Goal: Task Accomplishment & Management: Manage account settings

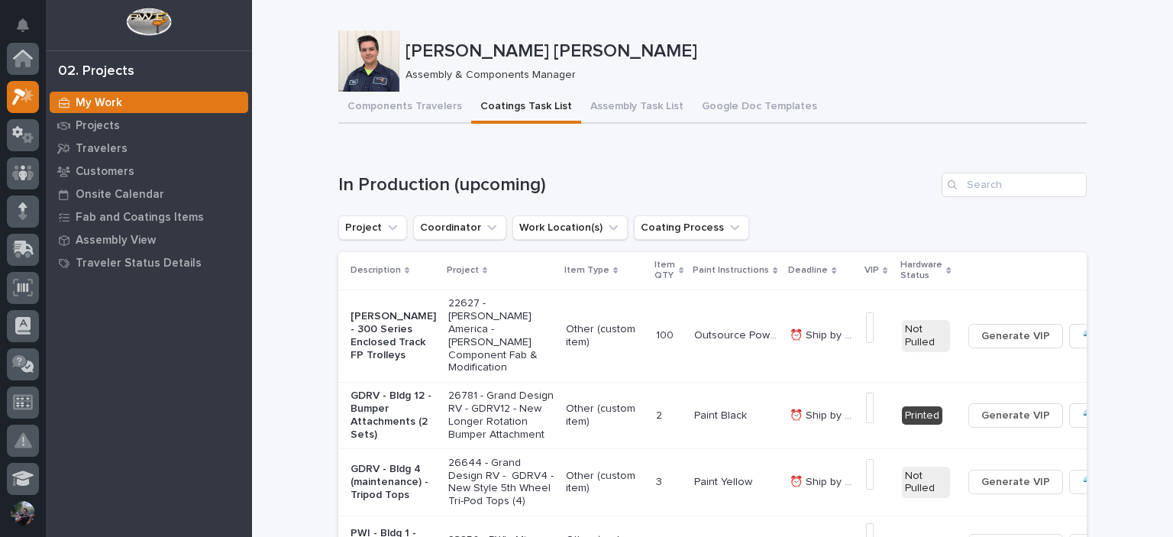
scroll to position [38, 0]
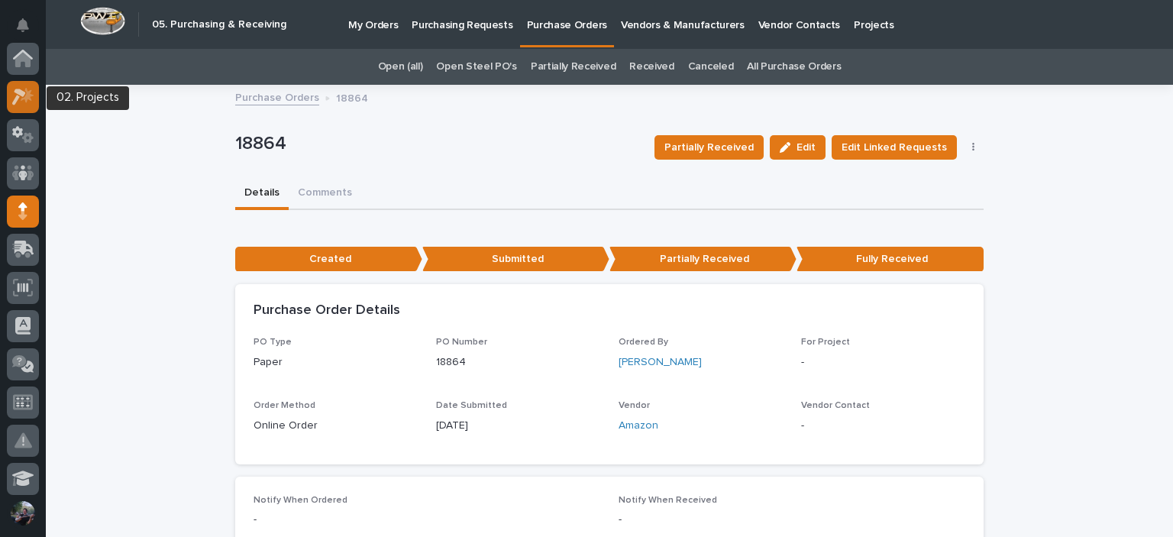
click at [15, 88] on icon at bounding box center [23, 97] width 22 height 18
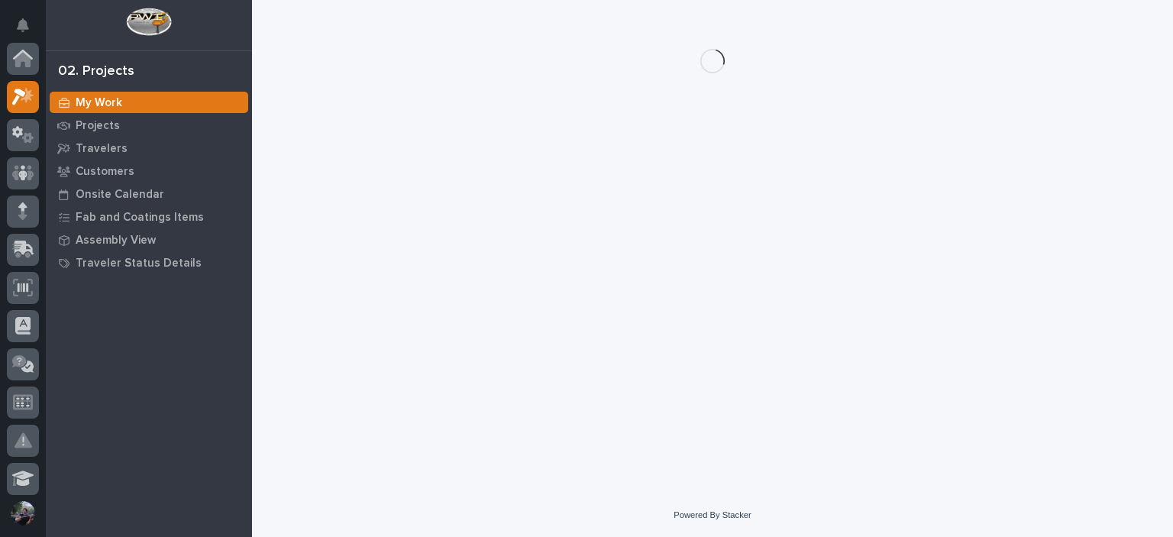
scroll to position [38, 0]
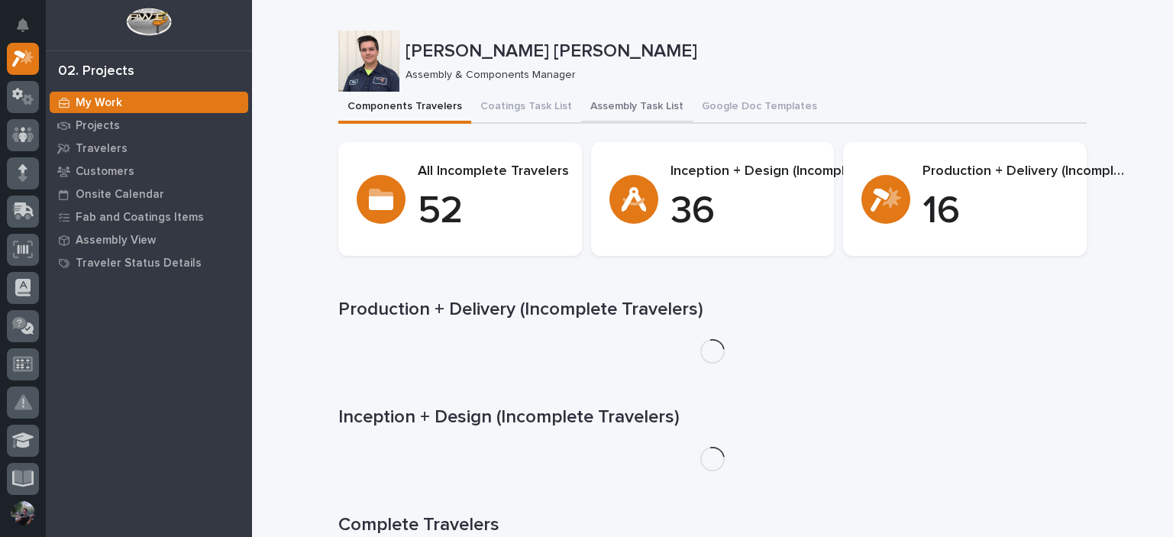
click at [599, 110] on button "Assembly Task List" at bounding box center [636, 108] width 111 height 32
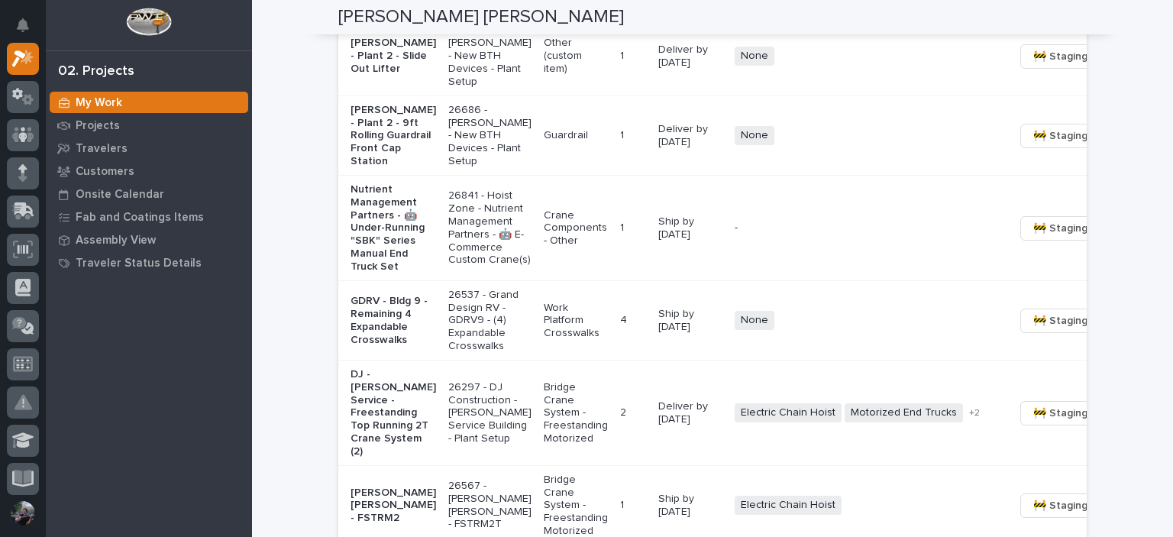
scroll to position [1527, 0]
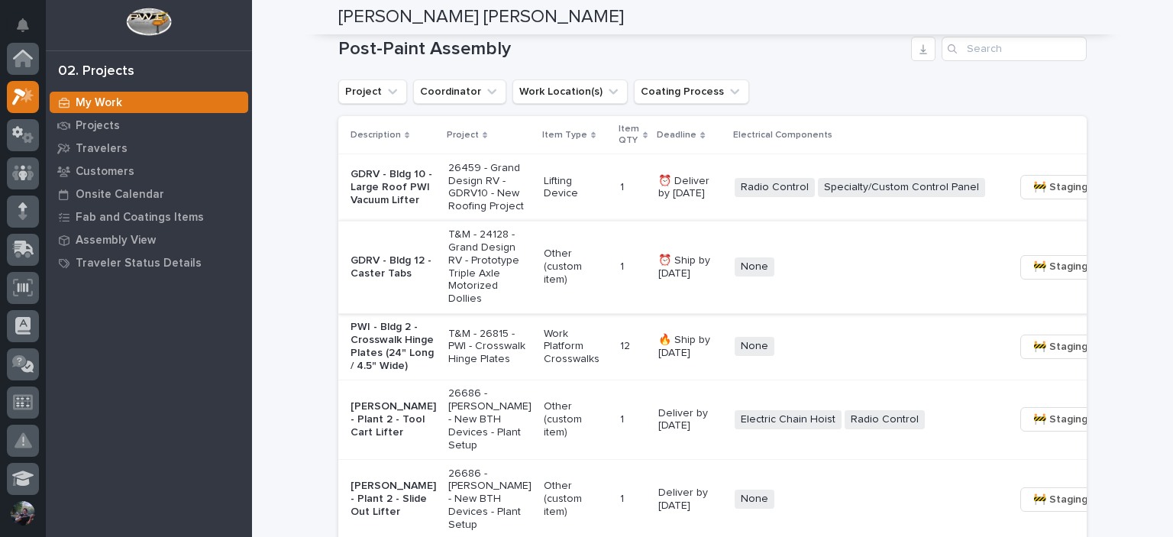
scroll to position [1119, 0]
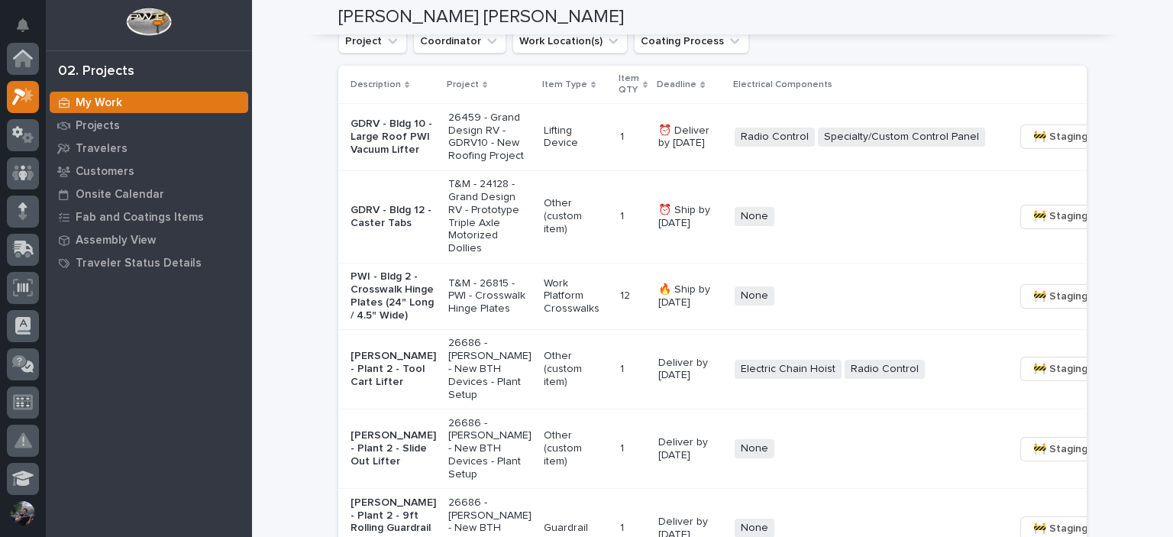
click at [373, 230] on p "GDRV - Bldg 12 - Caster Tabs" at bounding box center [393, 217] width 86 height 26
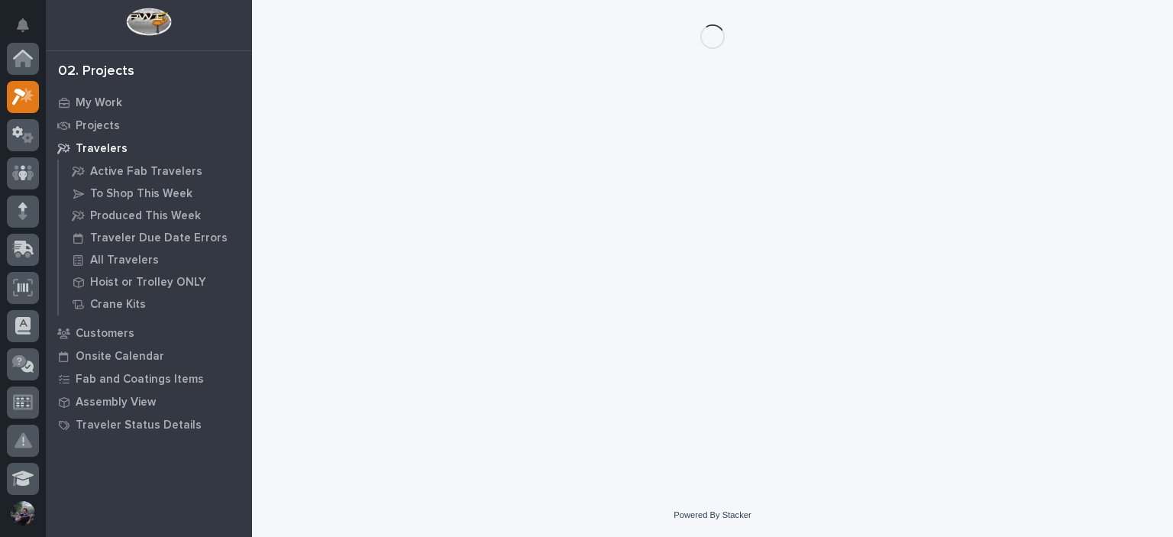
scroll to position [38, 0]
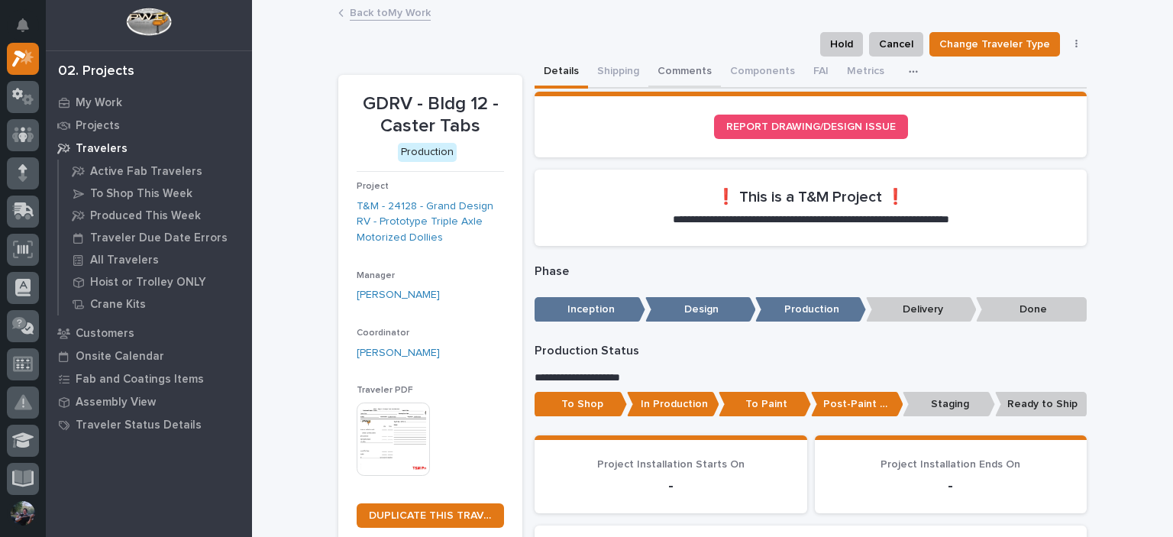
click at [675, 67] on button "Comments" at bounding box center [684, 73] width 73 height 32
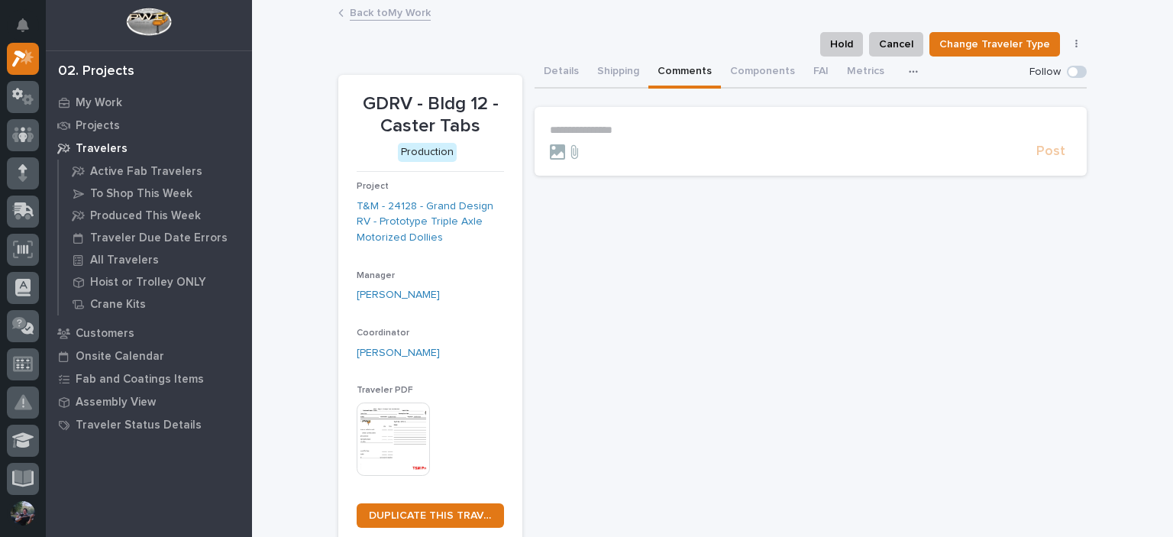
click at [646, 124] on p "**********" at bounding box center [810, 130] width 521 height 13
click at [550, 124] on span "**********" at bounding box center [617, 129] width 135 height 11
click at [550, 132] on span "**********" at bounding box center [617, 129] width 135 height 11
click at [773, 124] on p "**********" at bounding box center [810, 130] width 521 height 13
click at [748, 150] on span "Reinhart Burkholder" at bounding box center [738, 152] width 86 height 11
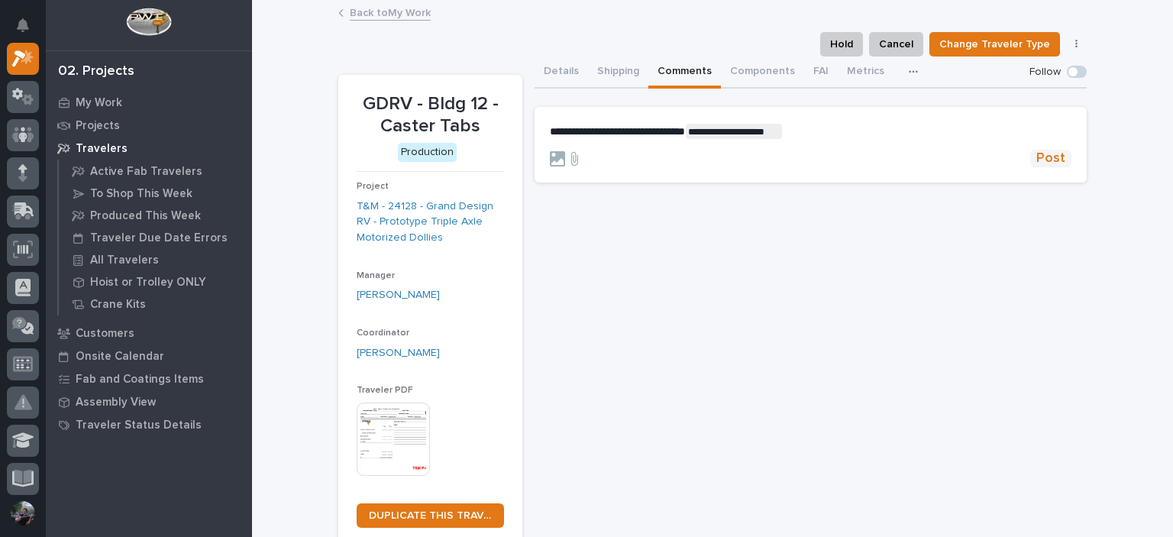
click at [1038, 150] on span "Post" at bounding box center [1050, 159] width 29 height 18
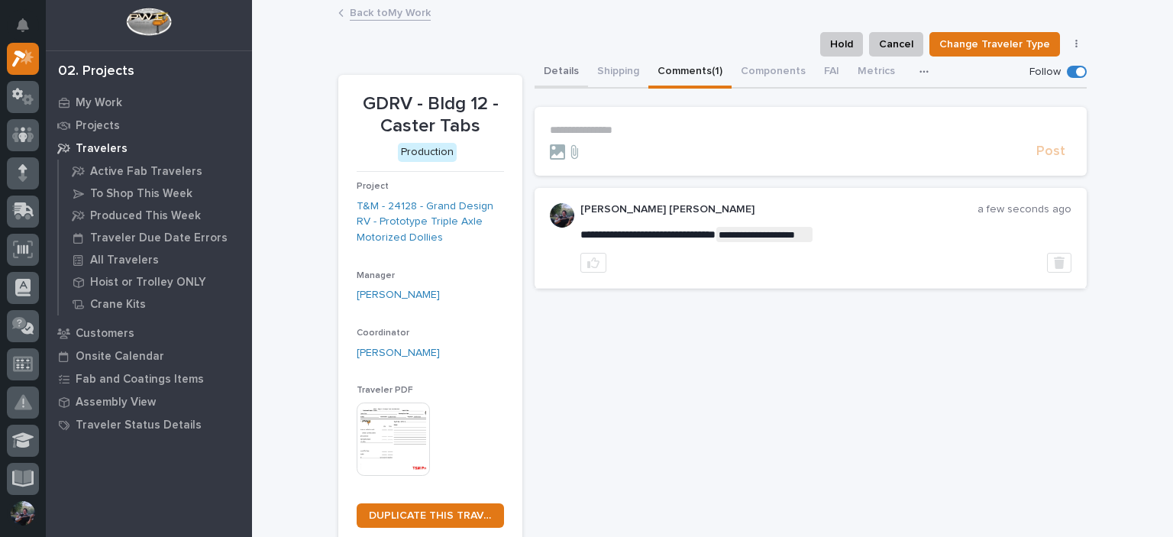
click at [544, 79] on button "Details" at bounding box center [560, 73] width 53 height 32
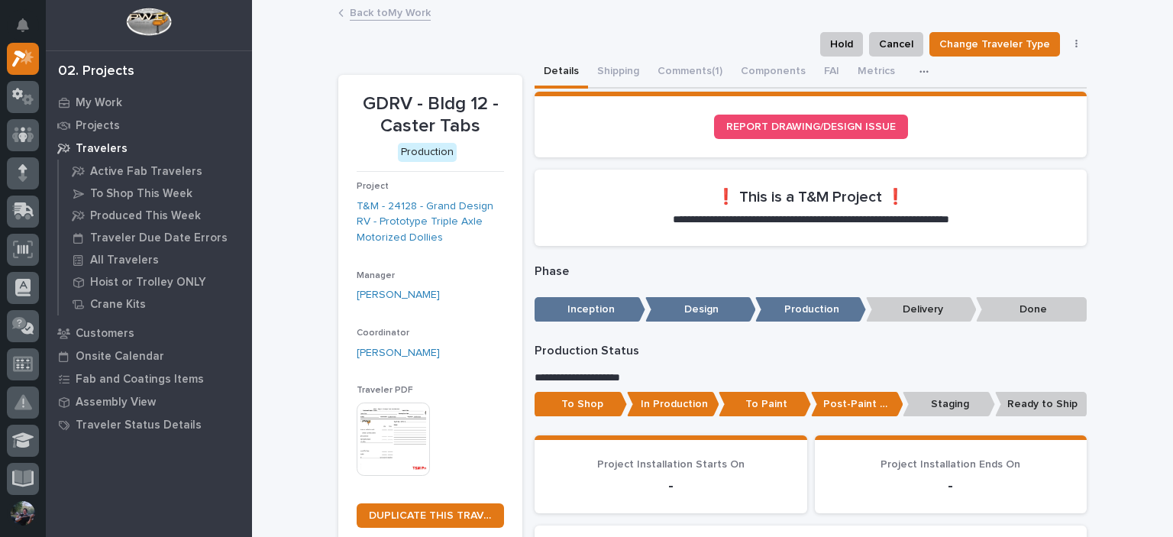
click at [935, 426] on div "**********" at bounding box center [810, 390] width 552 height 92
click at [938, 405] on p "Staging" at bounding box center [948, 404] width 92 height 25
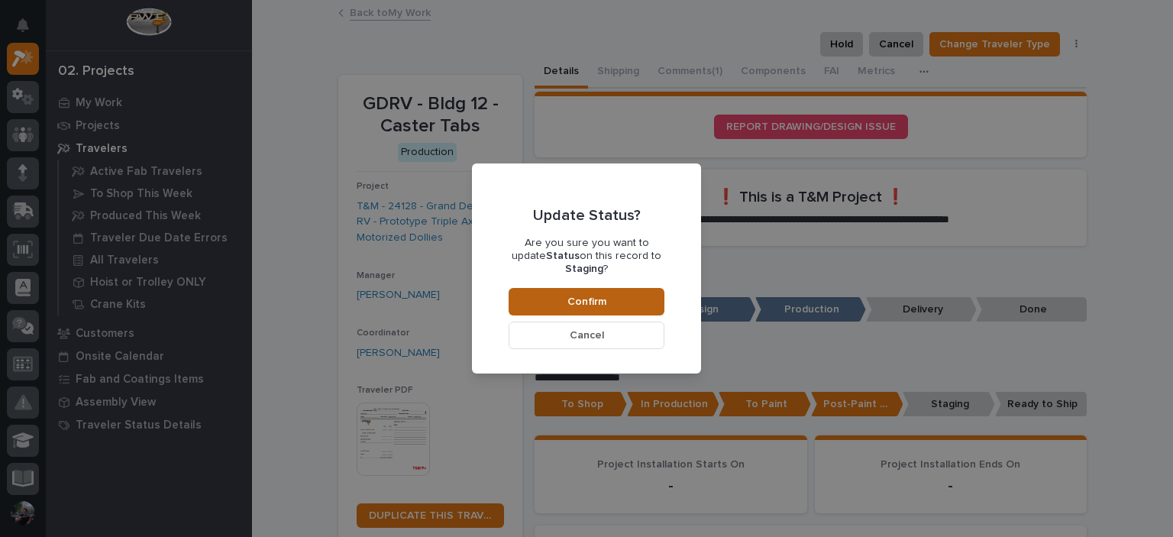
click at [583, 295] on span "Confirm" at bounding box center [586, 302] width 39 height 14
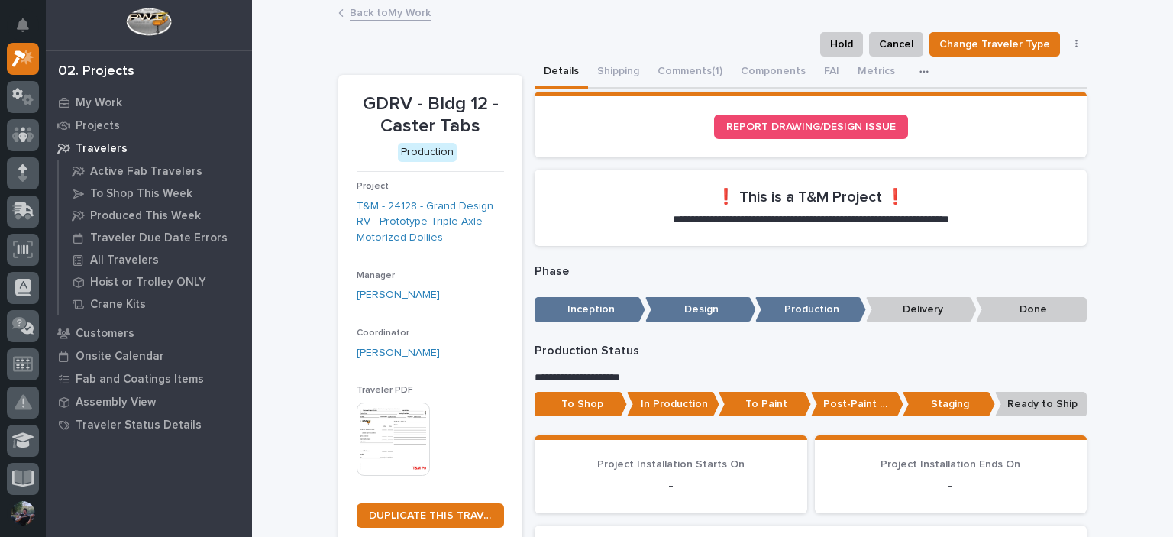
click at [383, 12] on link "Back to My Work" at bounding box center [390, 12] width 81 height 18
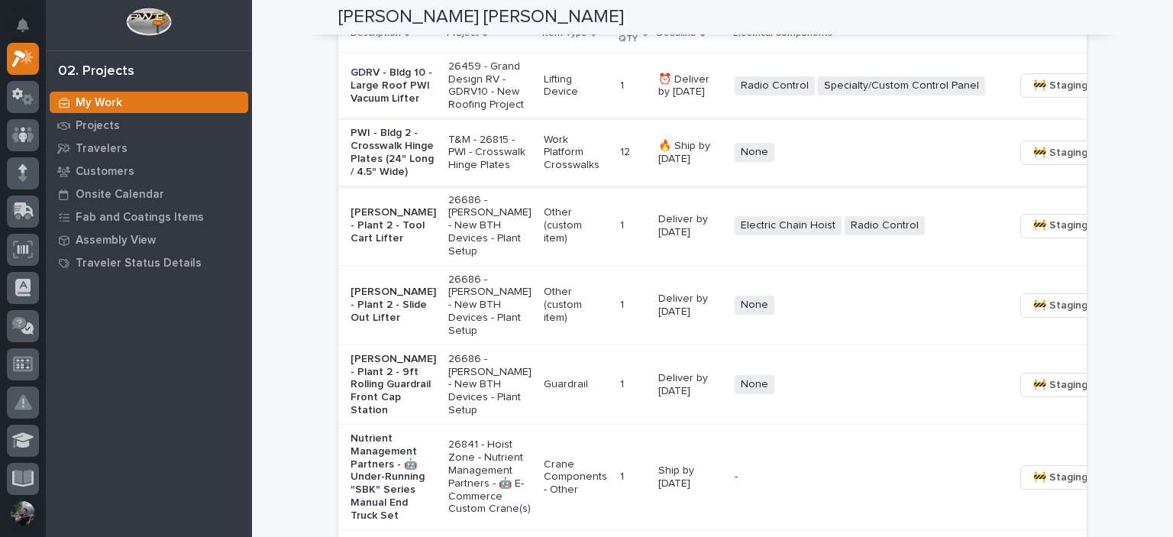
scroll to position [1222, 0]
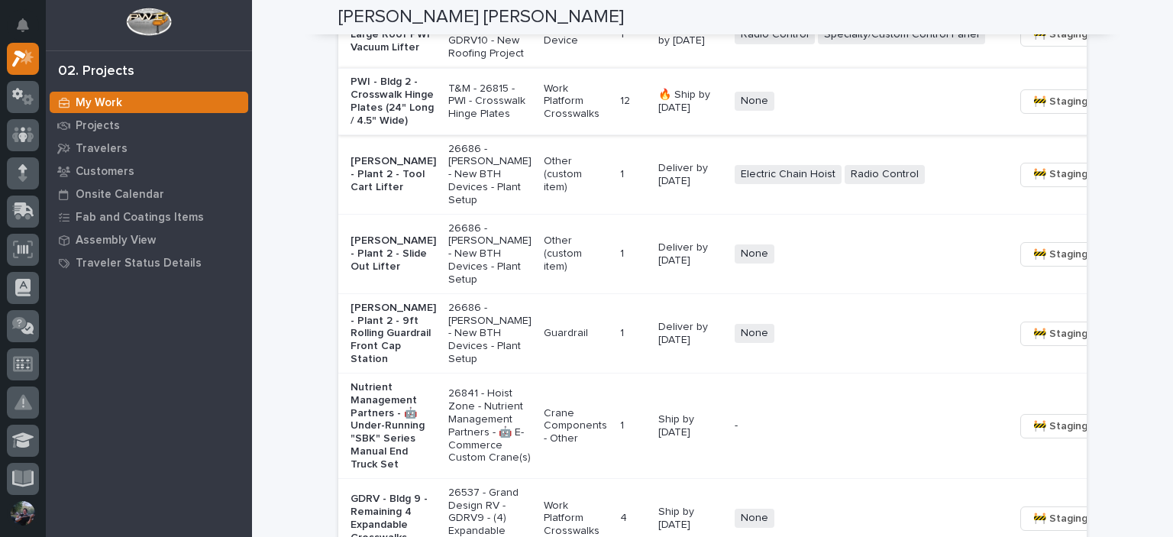
click at [1033, 111] on span "🚧 Staging →" at bounding box center [1064, 101] width 63 height 18
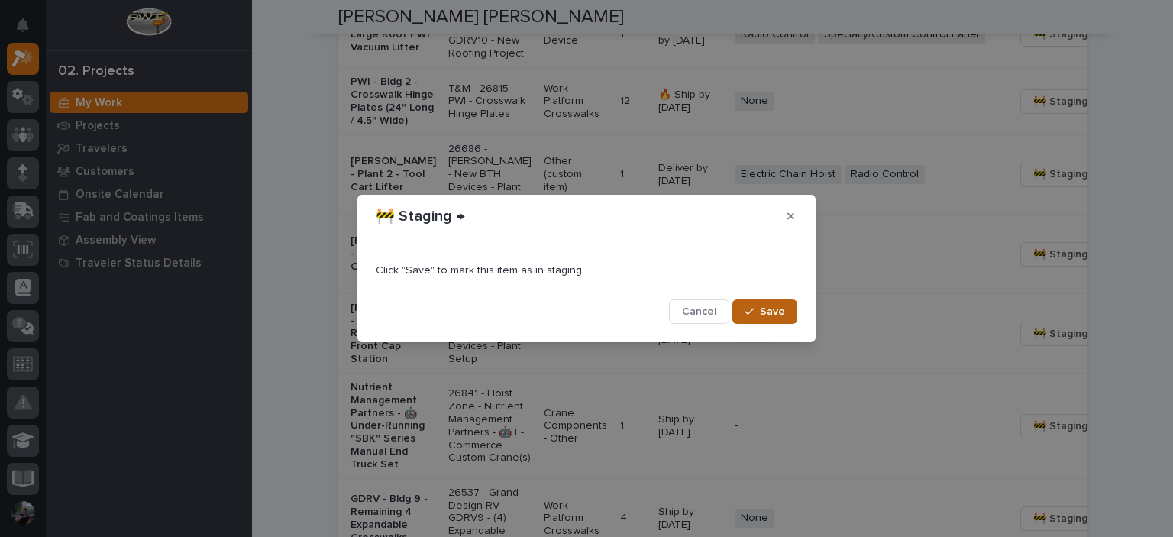
click at [774, 308] on span "Save" at bounding box center [772, 312] width 25 height 14
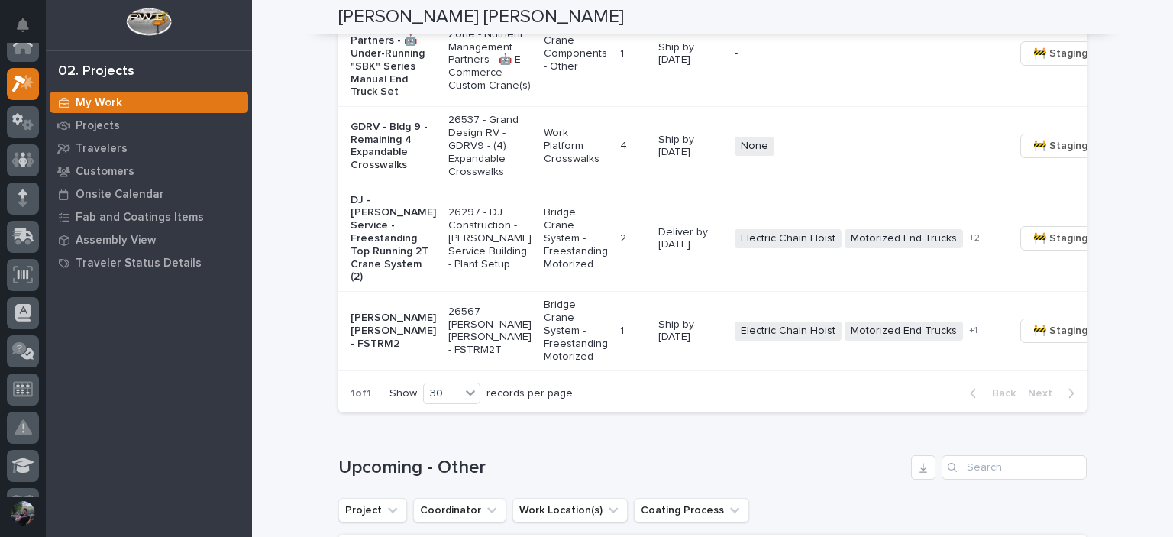
scroll to position [0, 0]
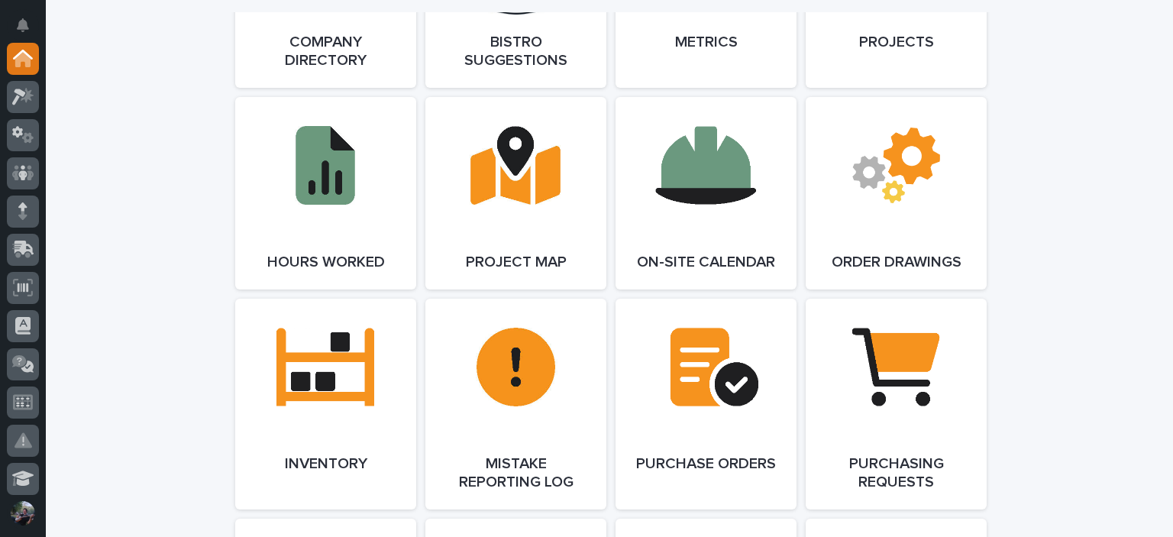
scroll to position [1680, 0]
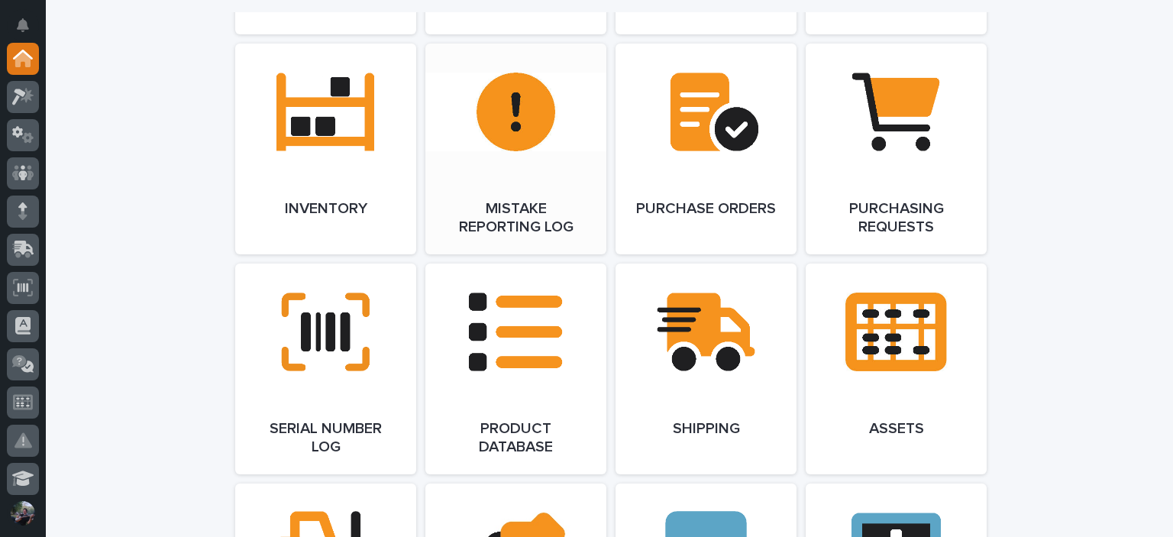
click at [497, 170] on link "Open Link" at bounding box center [515, 149] width 181 height 211
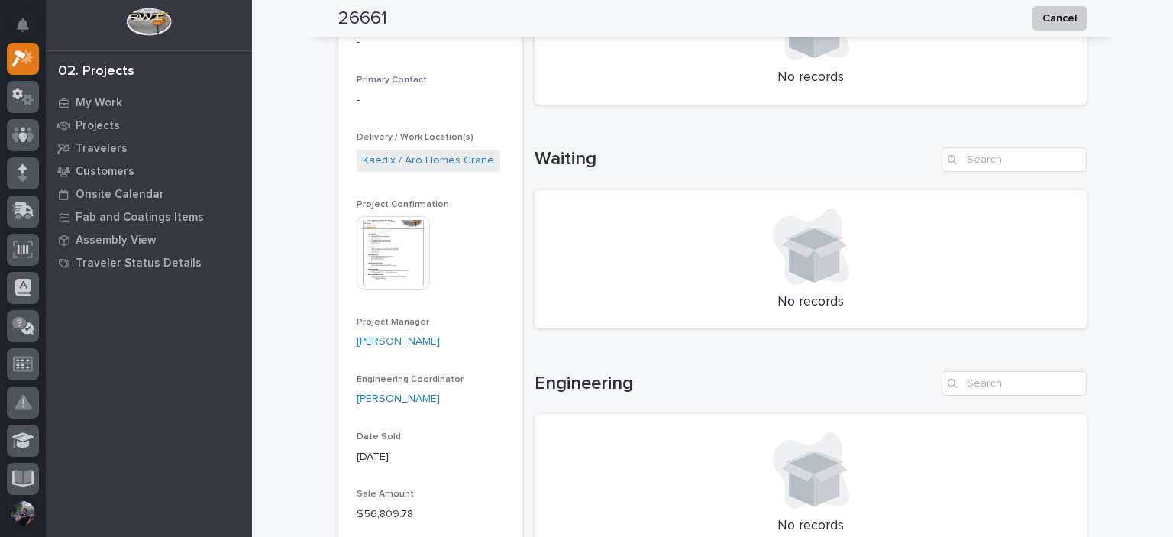
scroll to position [305, 0]
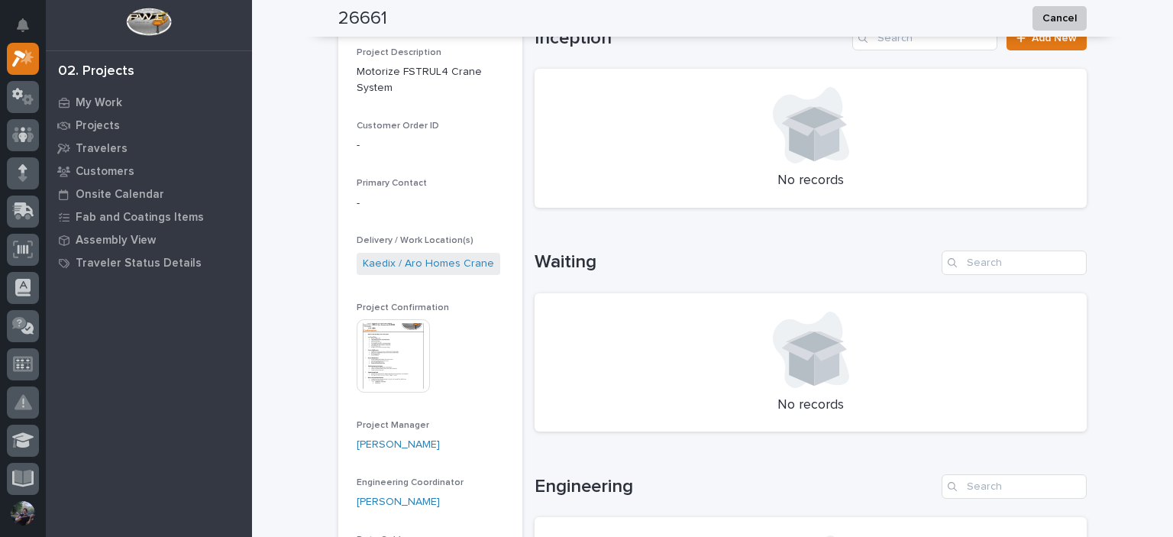
click at [369, 366] on img at bounding box center [393, 355] width 73 height 73
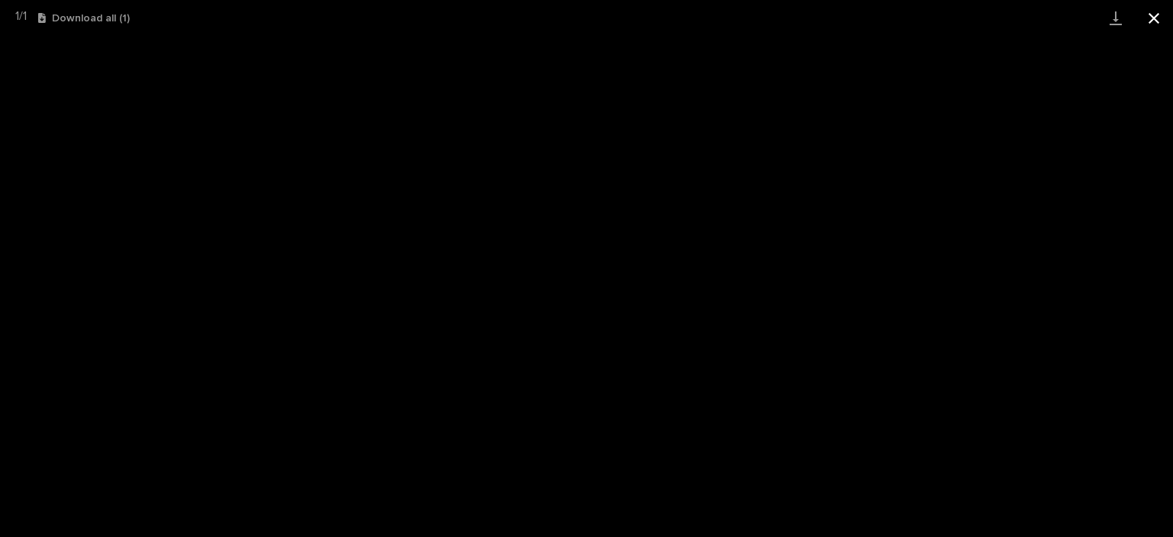
click at [1146, 15] on button "Close gallery" at bounding box center [1154, 18] width 38 height 36
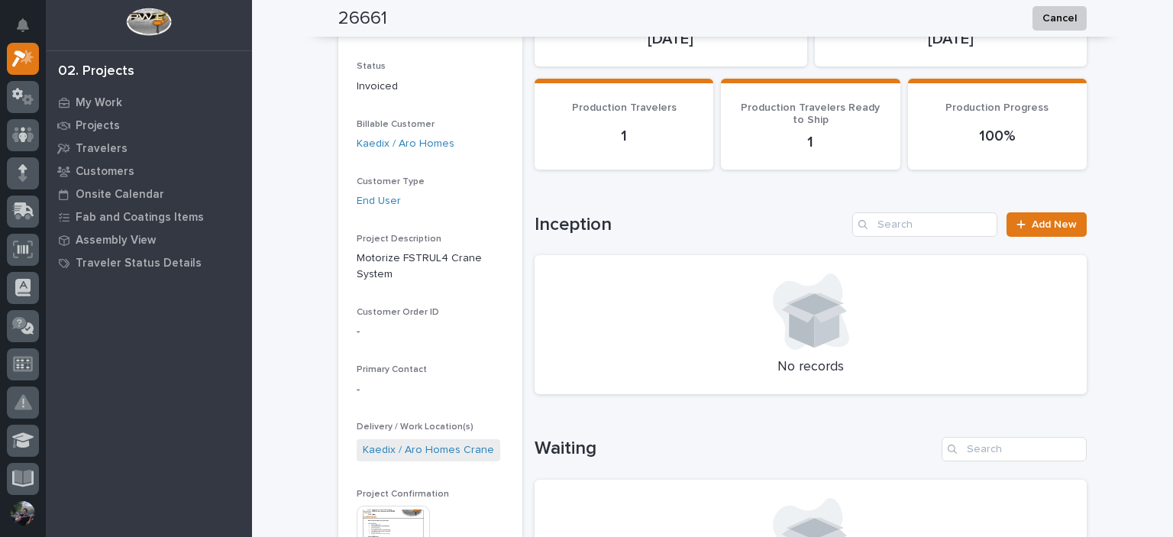
scroll to position [0, 0]
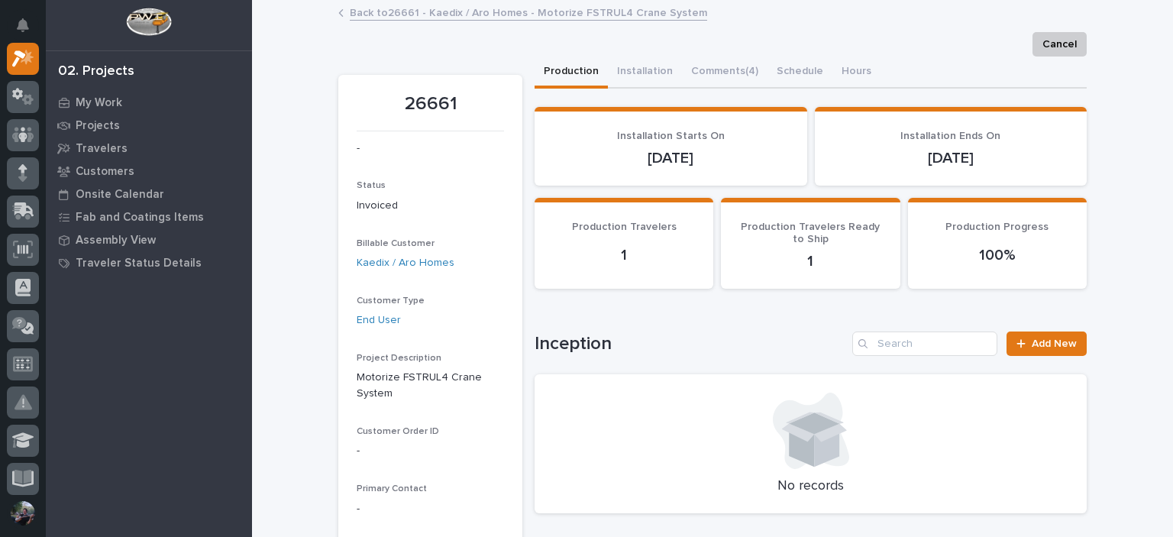
click at [386, 19] on link "Back to 26661 - Kaedix / Aro Homes - Motorize FSTRUL4 Crane System" at bounding box center [528, 12] width 357 height 18
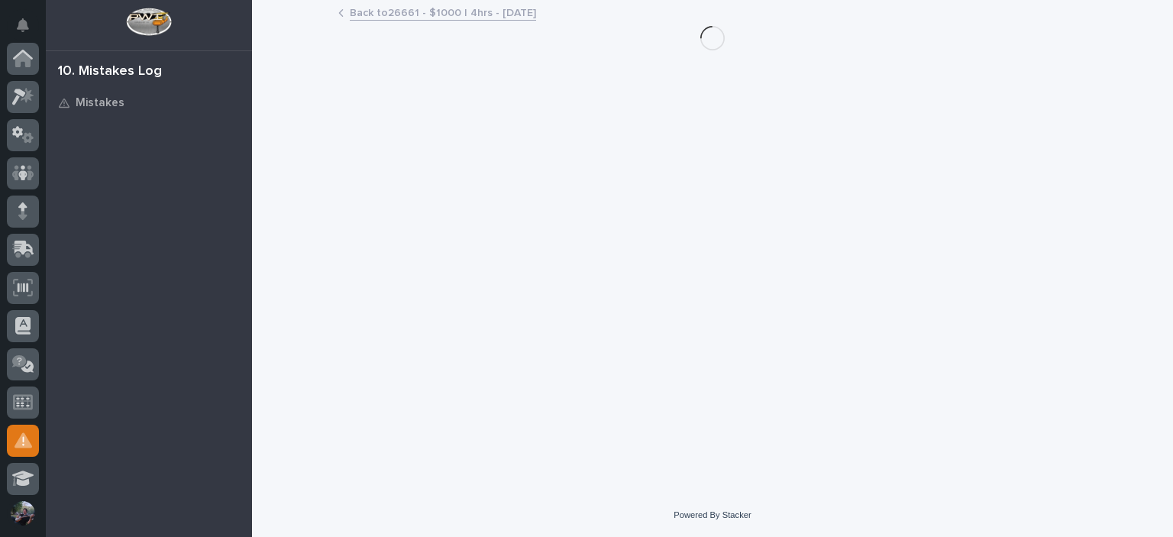
scroll to position [382, 0]
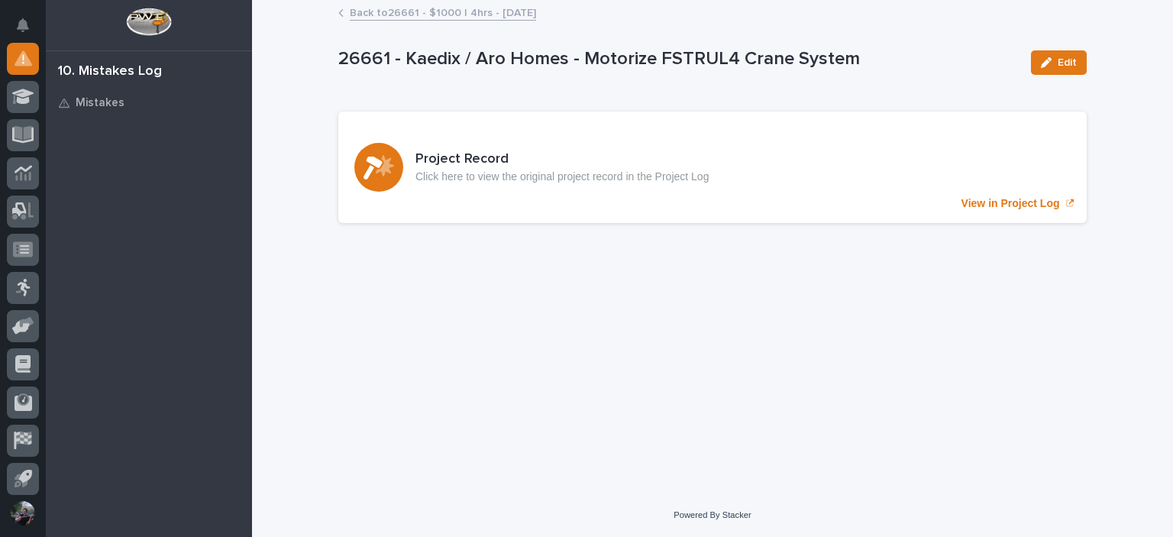
click at [386, 19] on link "Back to 26661 - $1000 | 4hrs - [DATE]" at bounding box center [443, 12] width 186 height 18
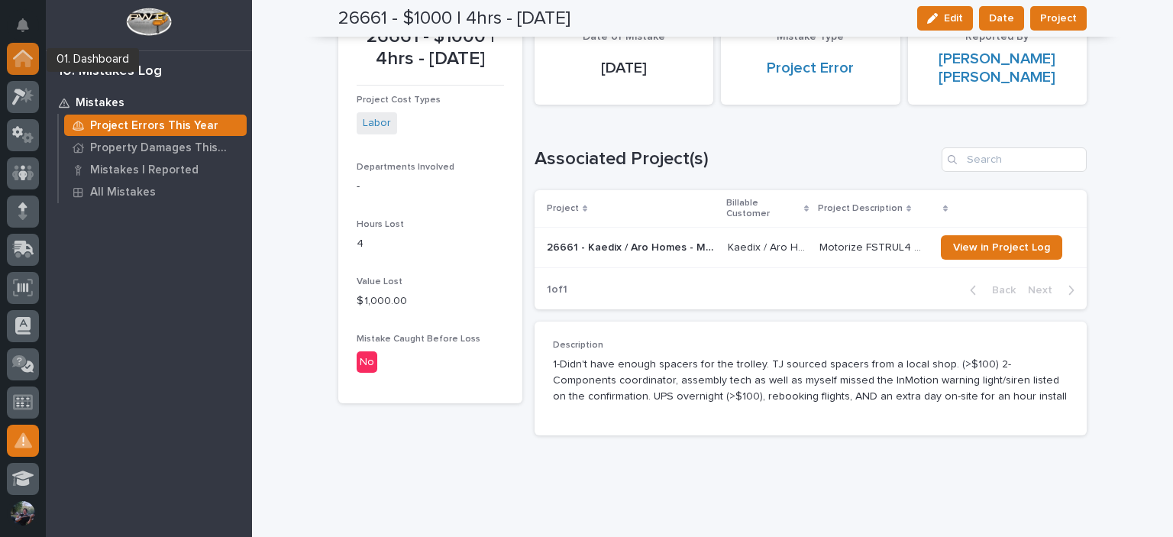
click at [20, 66] on div at bounding box center [23, 59] width 32 height 32
